Goal: Task Accomplishment & Management: Use online tool/utility

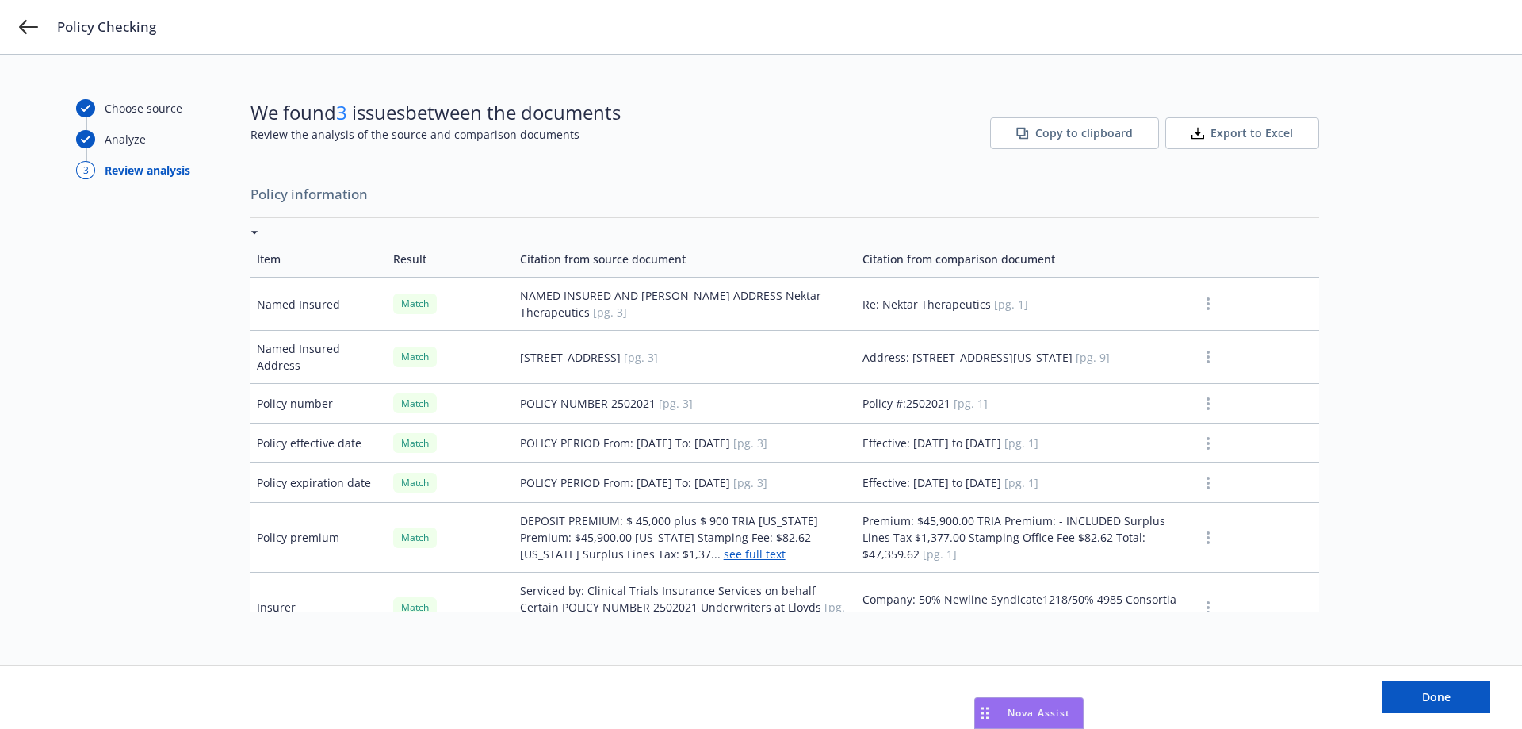
scroll to position [3246, 0]
